Goal: Task Accomplishment & Management: Use online tool/utility

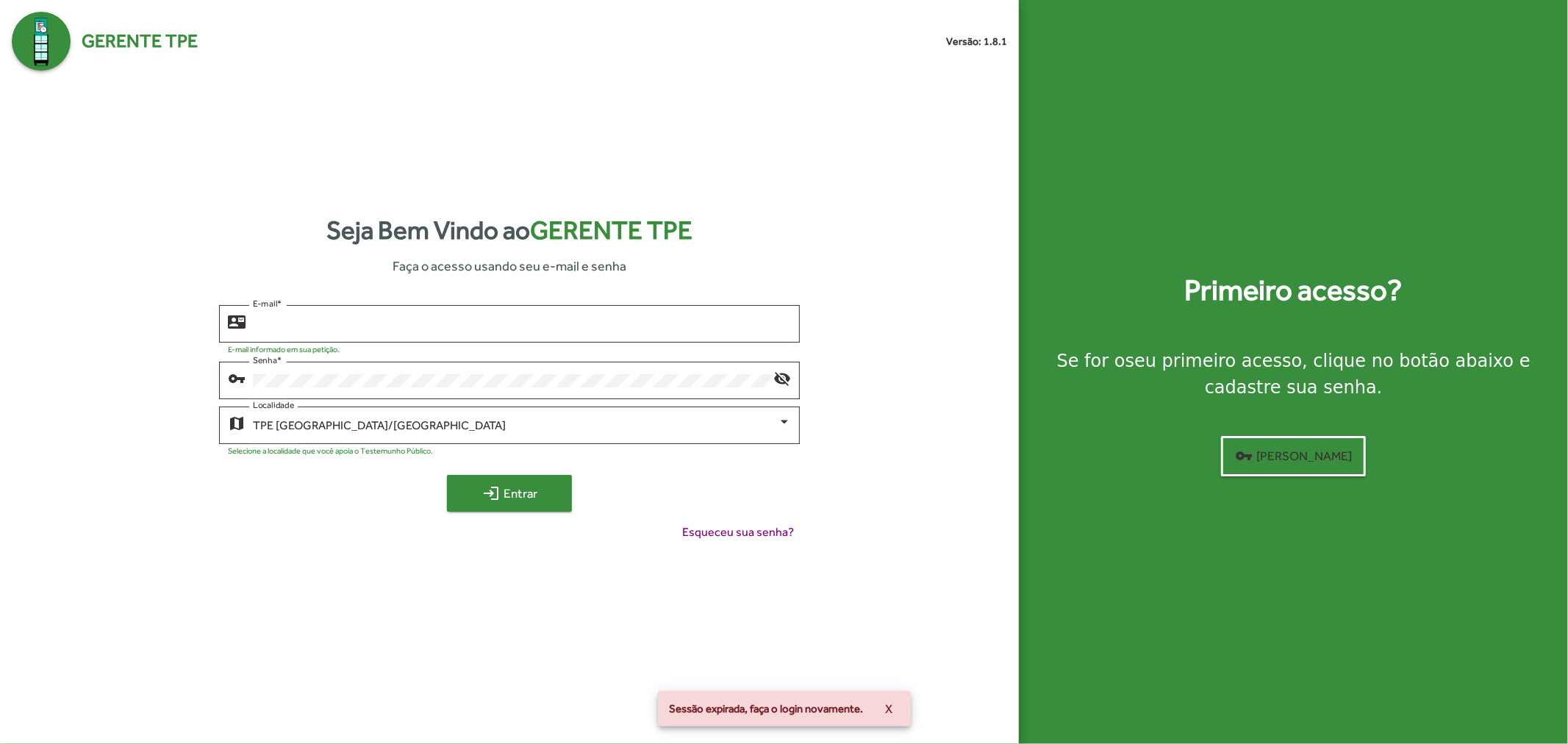
type input "**********"
click at [546, 482] on span "login Entrar" at bounding box center [510, 492] width 99 height 27
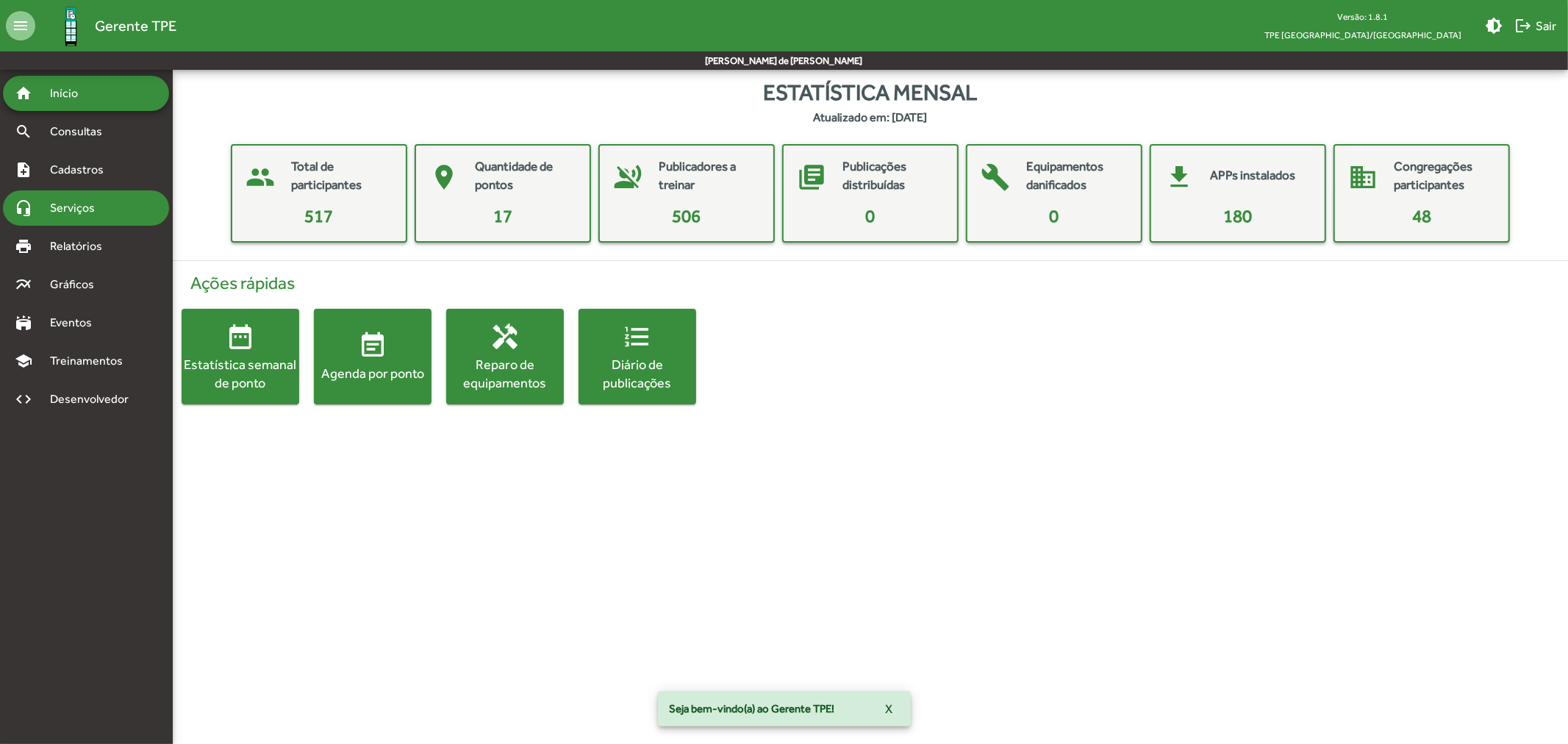
click at [92, 216] on span "Serviços" at bounding box center [78, 208] width 73 height 17
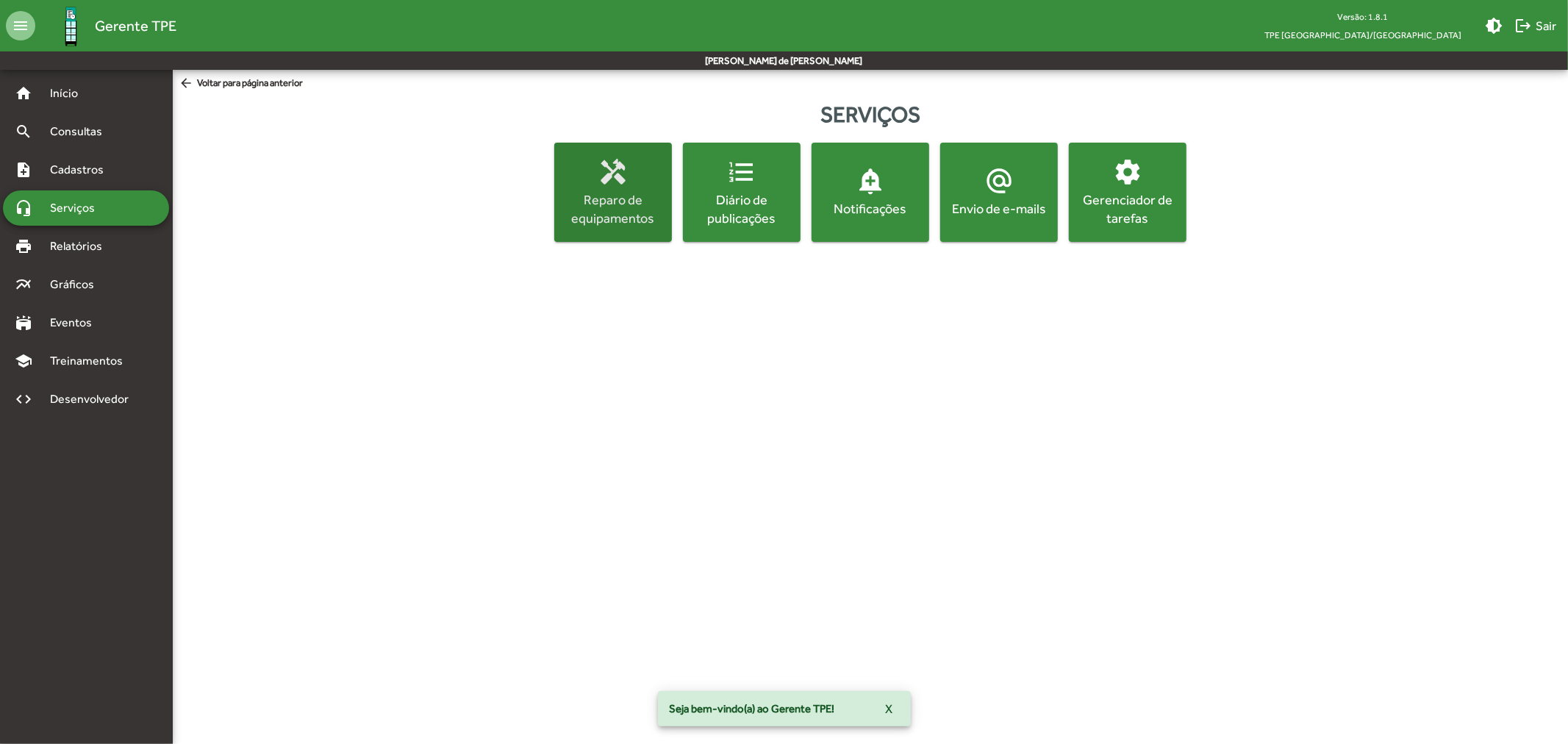
click at [642, 219] on div "Reparo de equipamentos" at bounding box center [613, 209] width 112 height 37
